Goal: Task Accomplishment & Management: Use online tool/utility

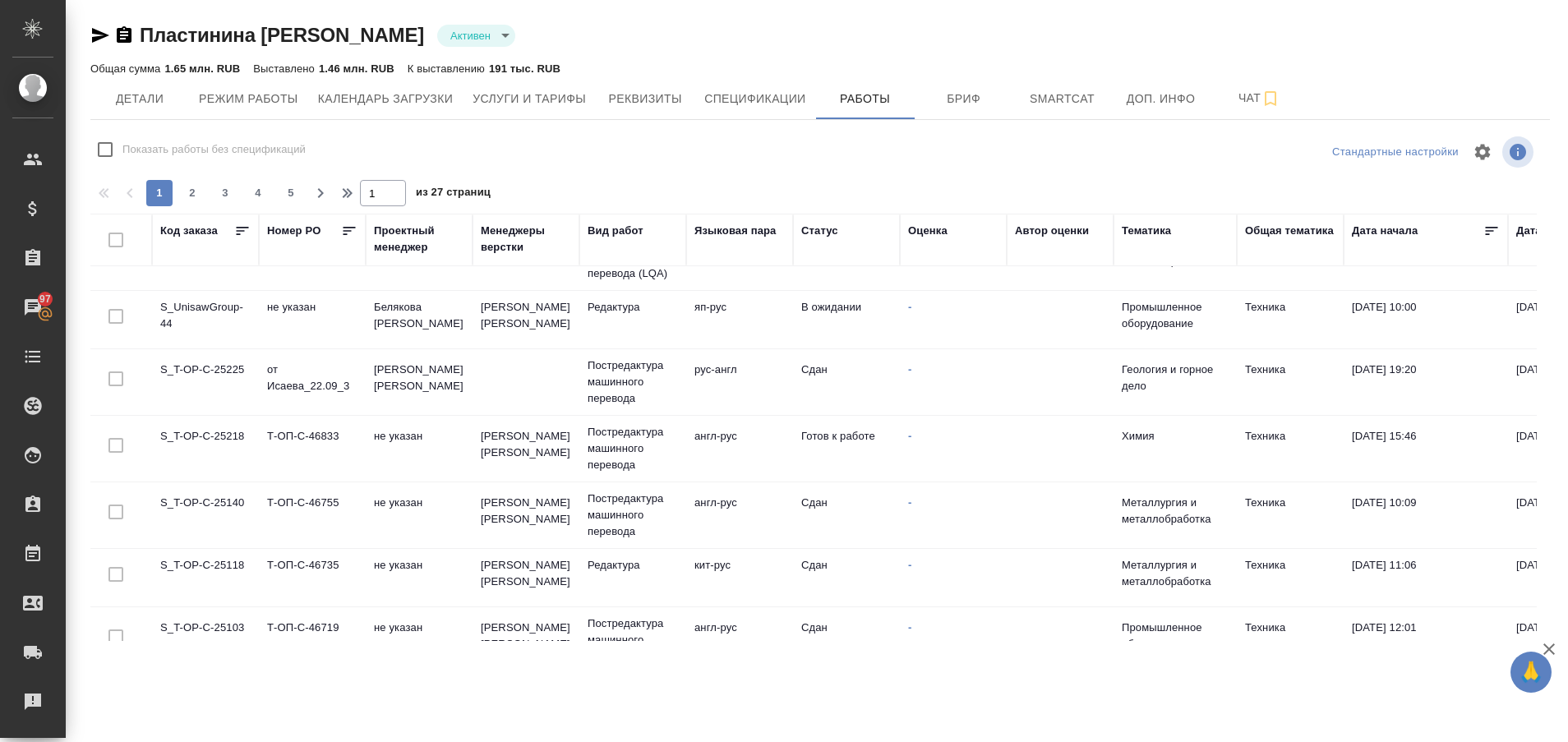
scroll to position [299, 0]
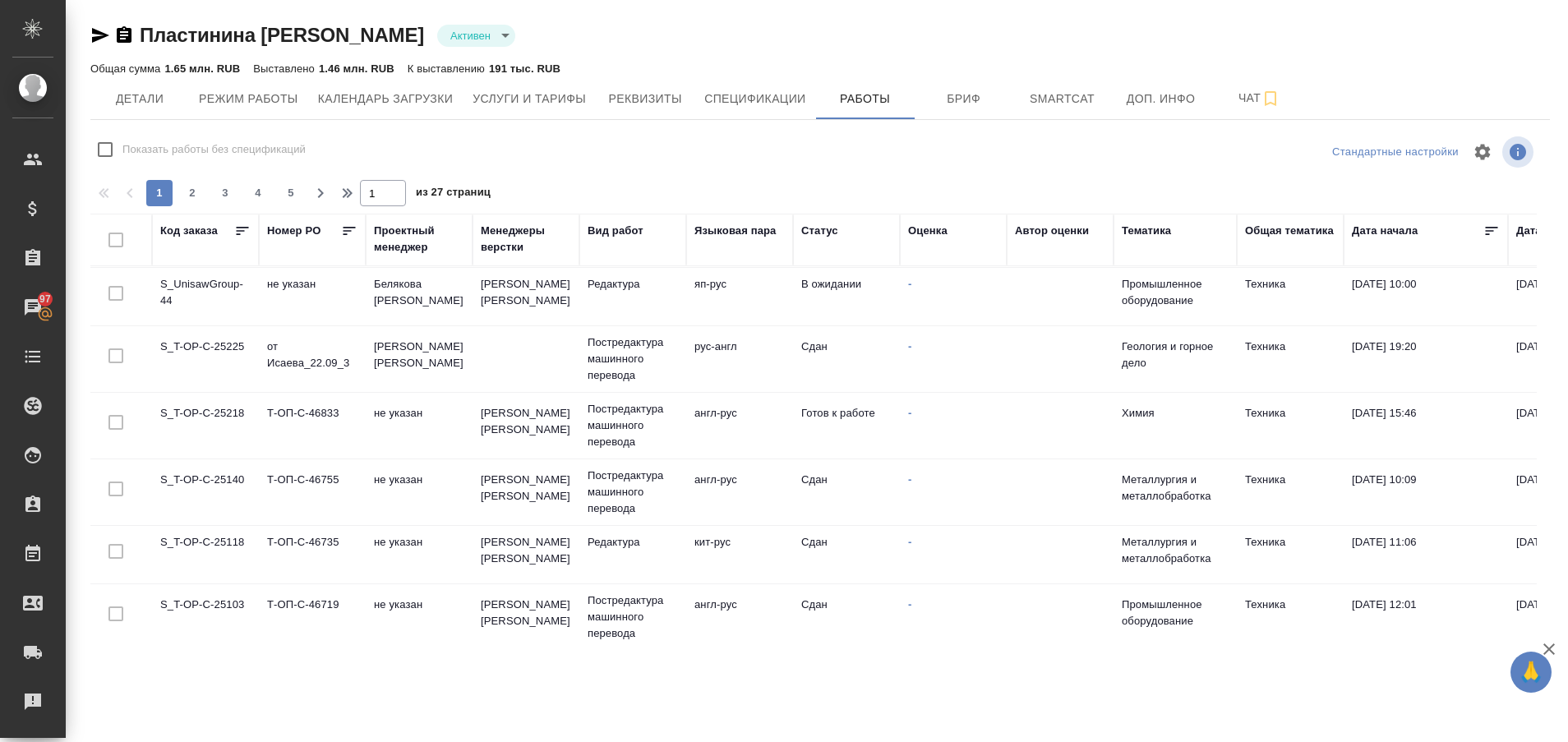
click at [206, 403] on td "S_T-OP-C-25218" at bounding box center [206, 425] width 107 height 57
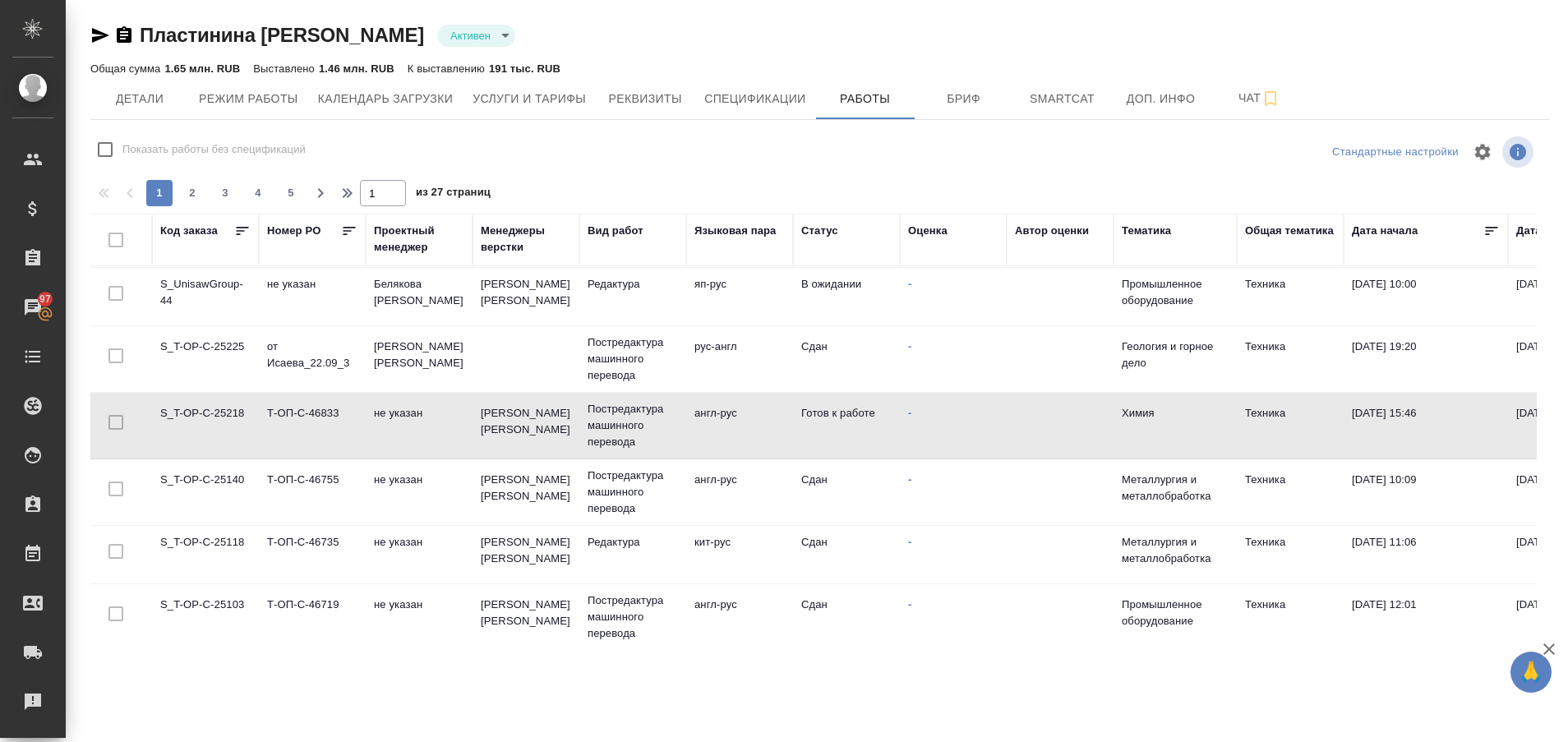
click at [206, 403] on td "S_T-OP-C-25218" at bounding box center [206, 425] width 107 height 57
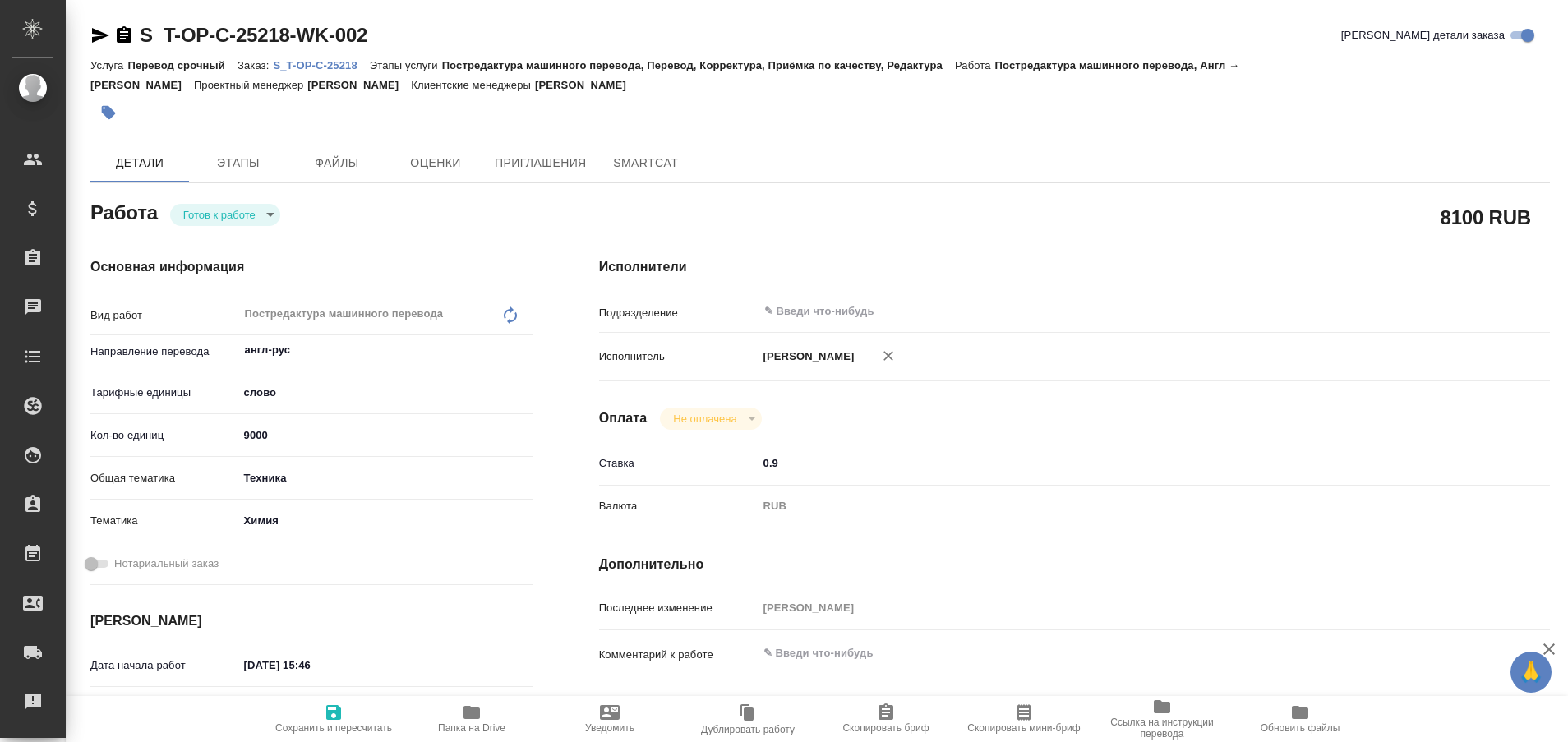
type textarea "x"
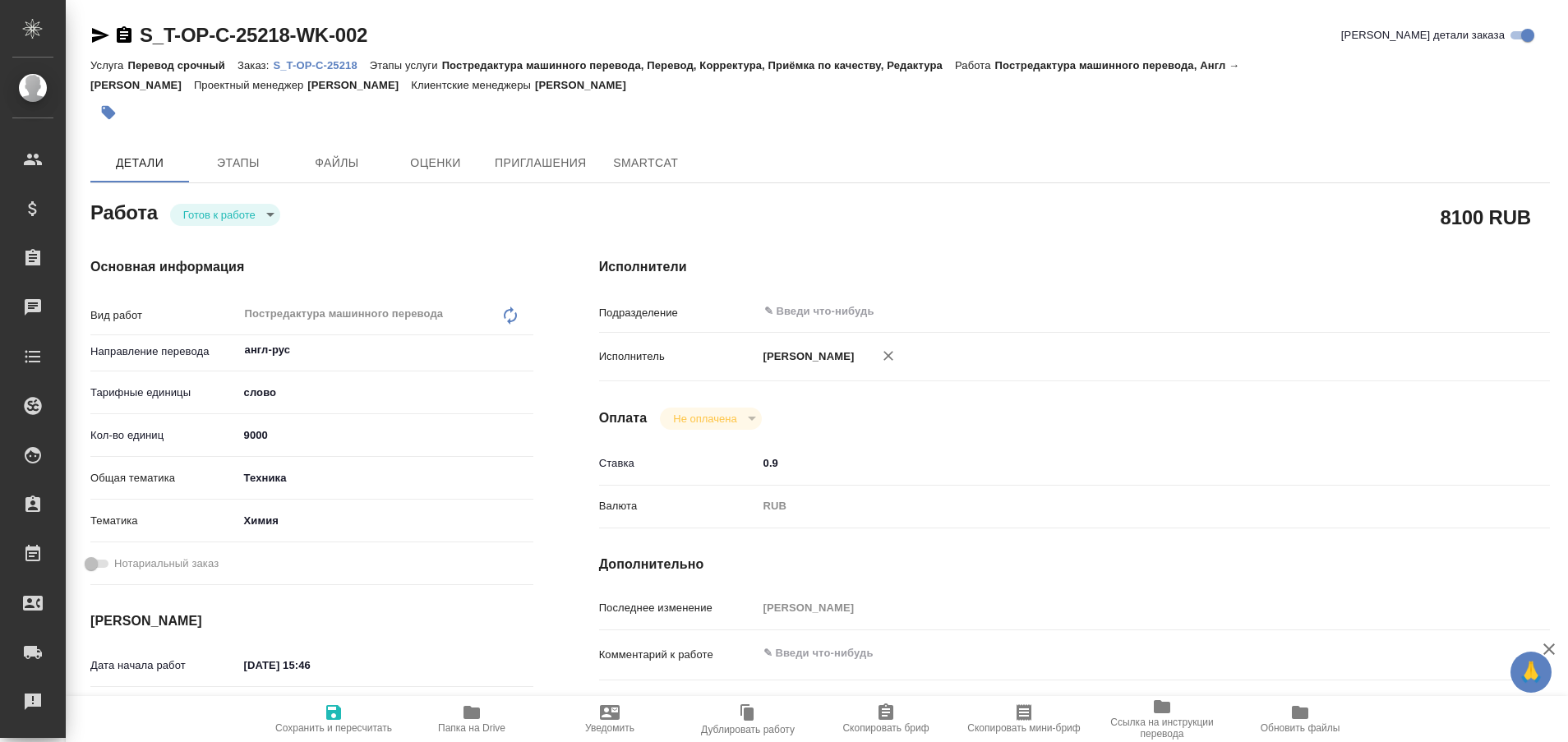
type textarea "x"
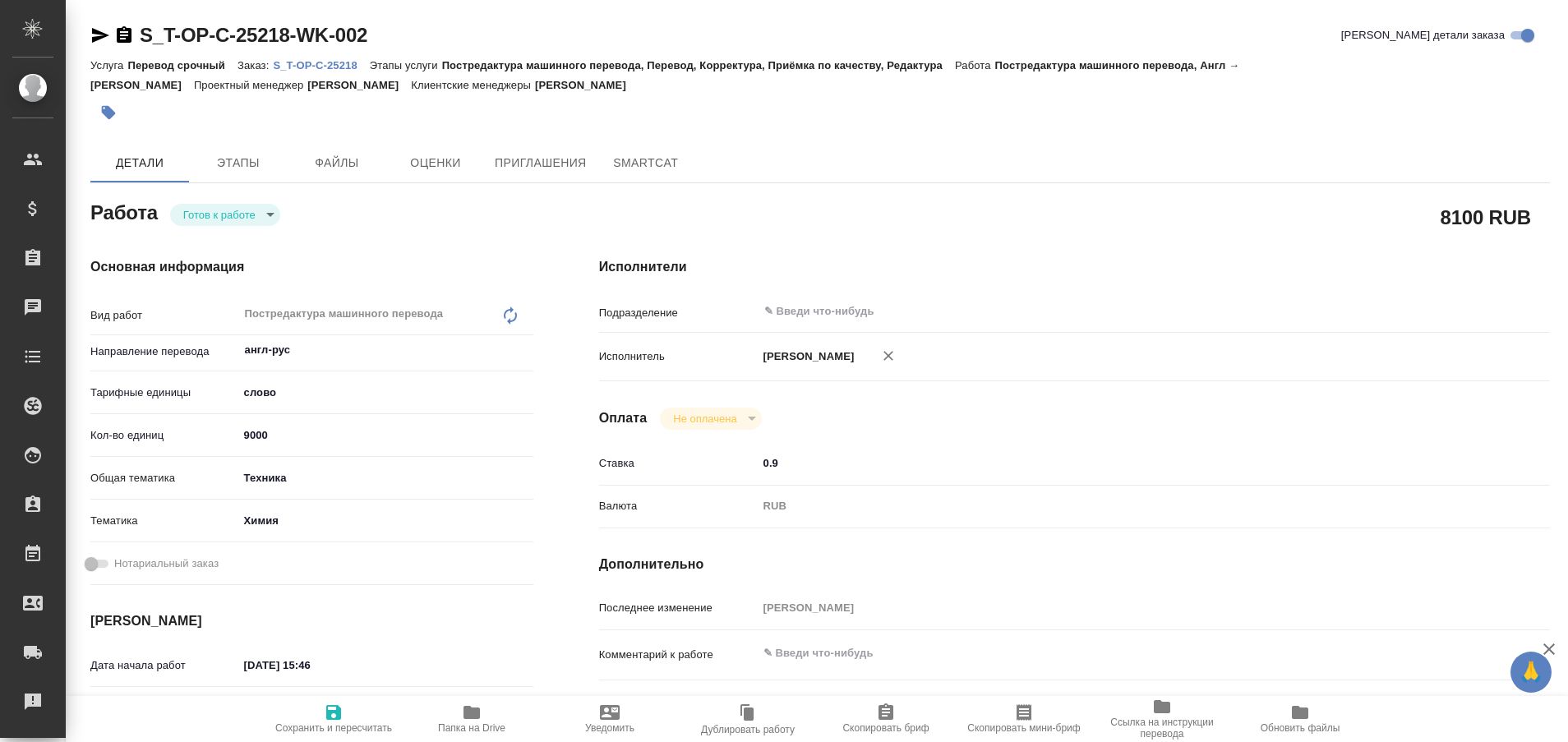
type textarea "x"
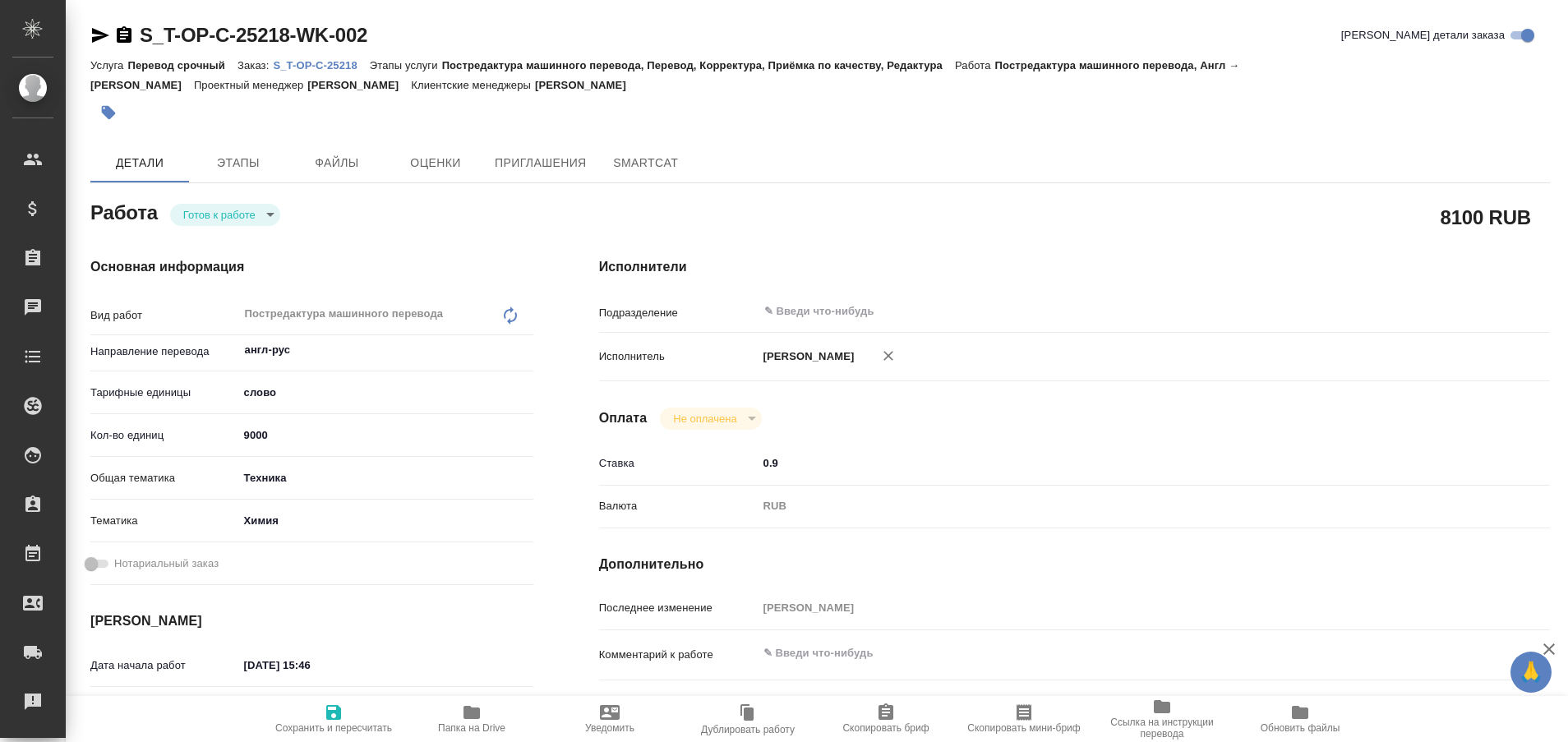
type textarea "x"
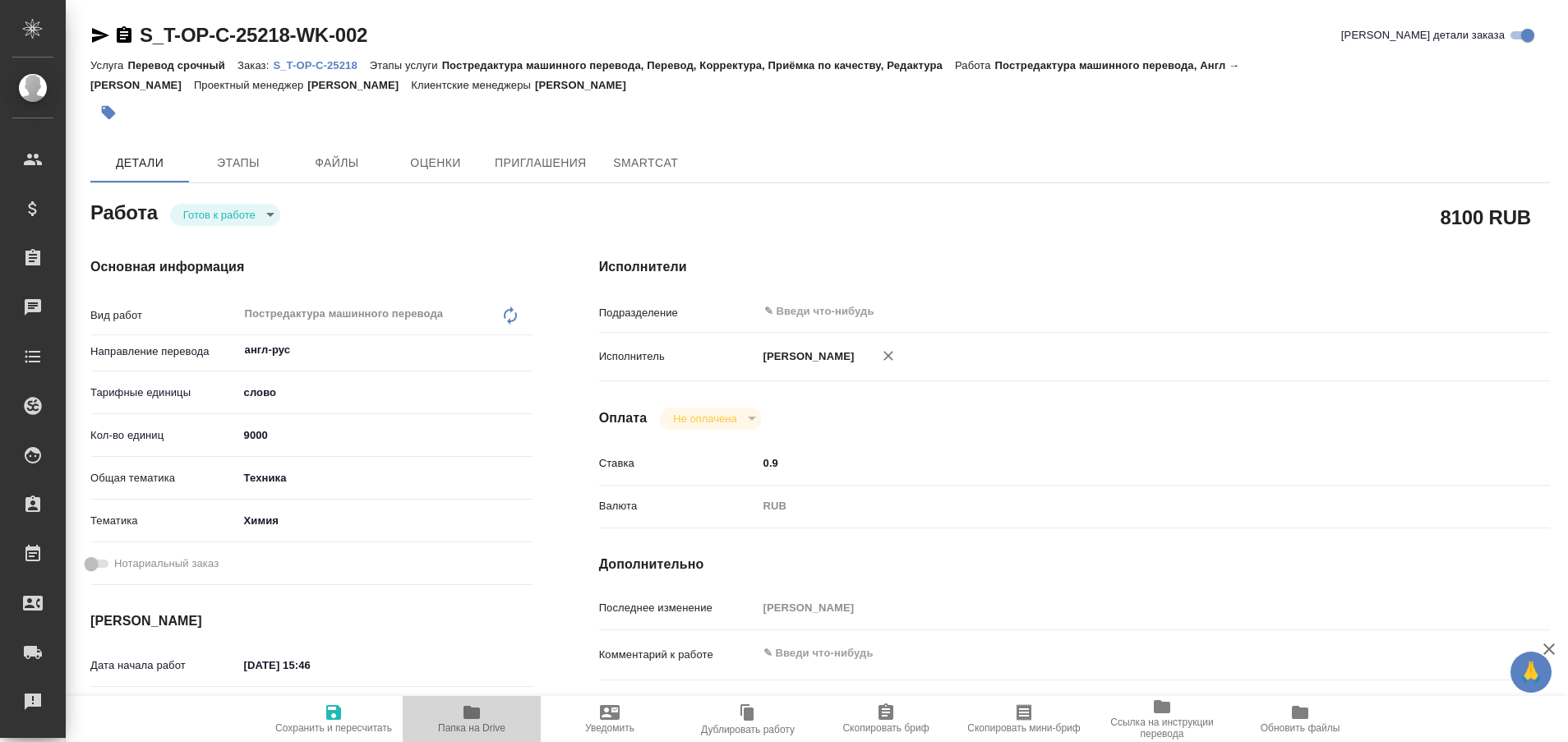
click at [472, 716] on icon "button" at bounding box center [471, 713] width 17 height 14
